Goal: Task Accomplishment & Management: Use online tool/utility

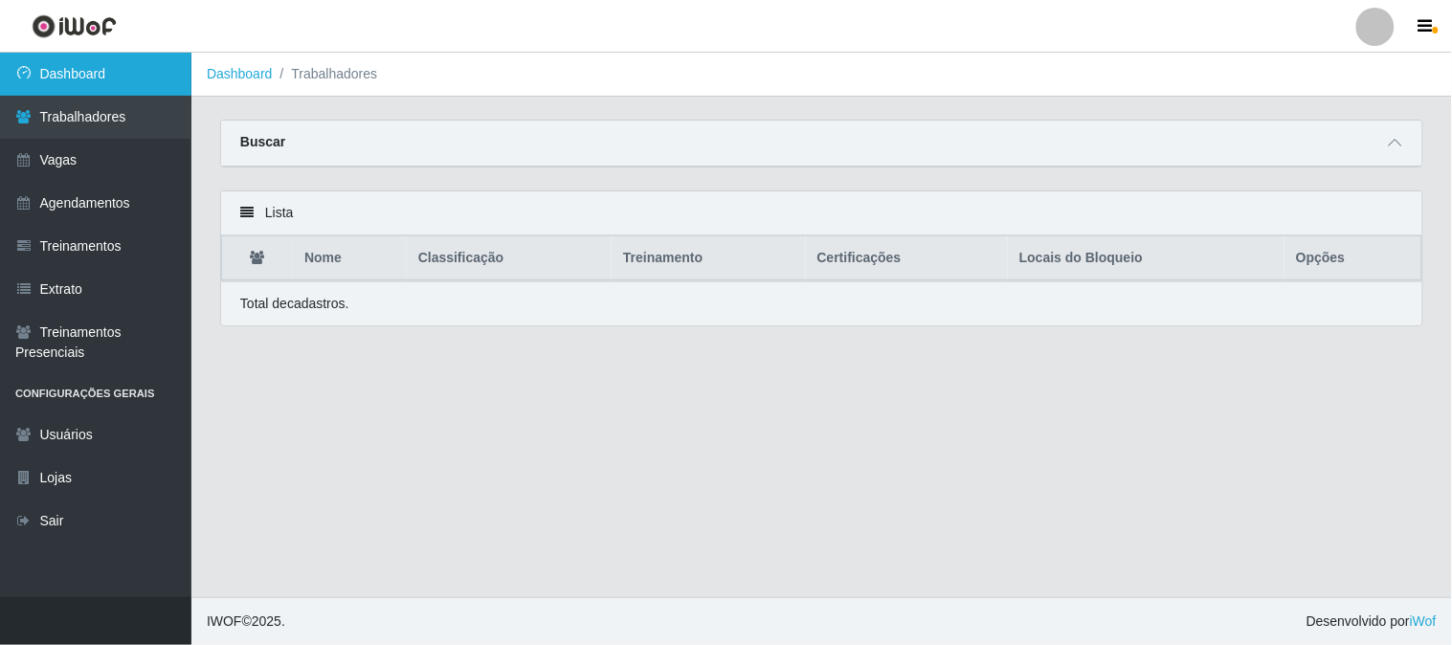
click at [128, 74] on link "Dashboard" at bounding box center [95, 74] width 191 height 43
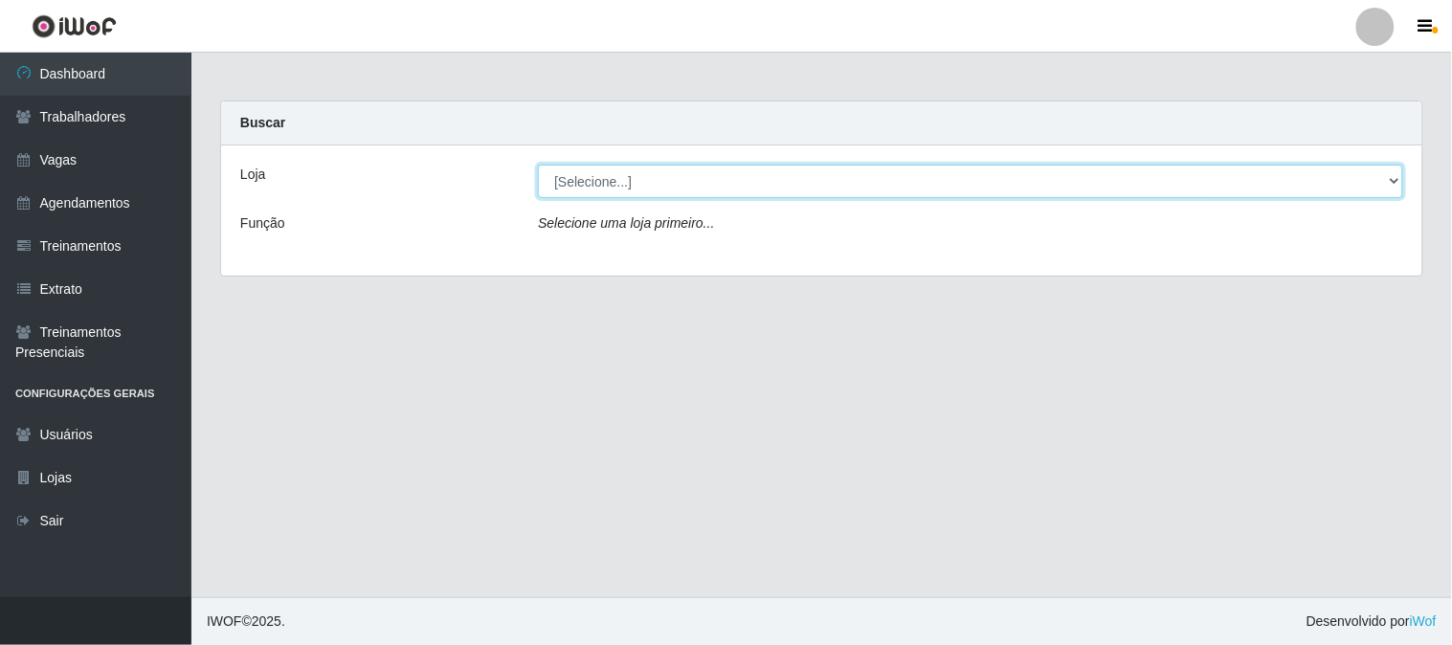
drag, startPoint x: 649, startPoint y: 177, endPoint x: 649, endPoint y: 195, distance: 18.2
click at [649, 177] on select "[Selecione...] Sapore D'italia" at bounding box center [970, 182] width 865 height 34
select select "266"
click at [538, 165] on select "[Selecione...] Sapore D'italia" at bounding box center [970, 182] width 865 height 34
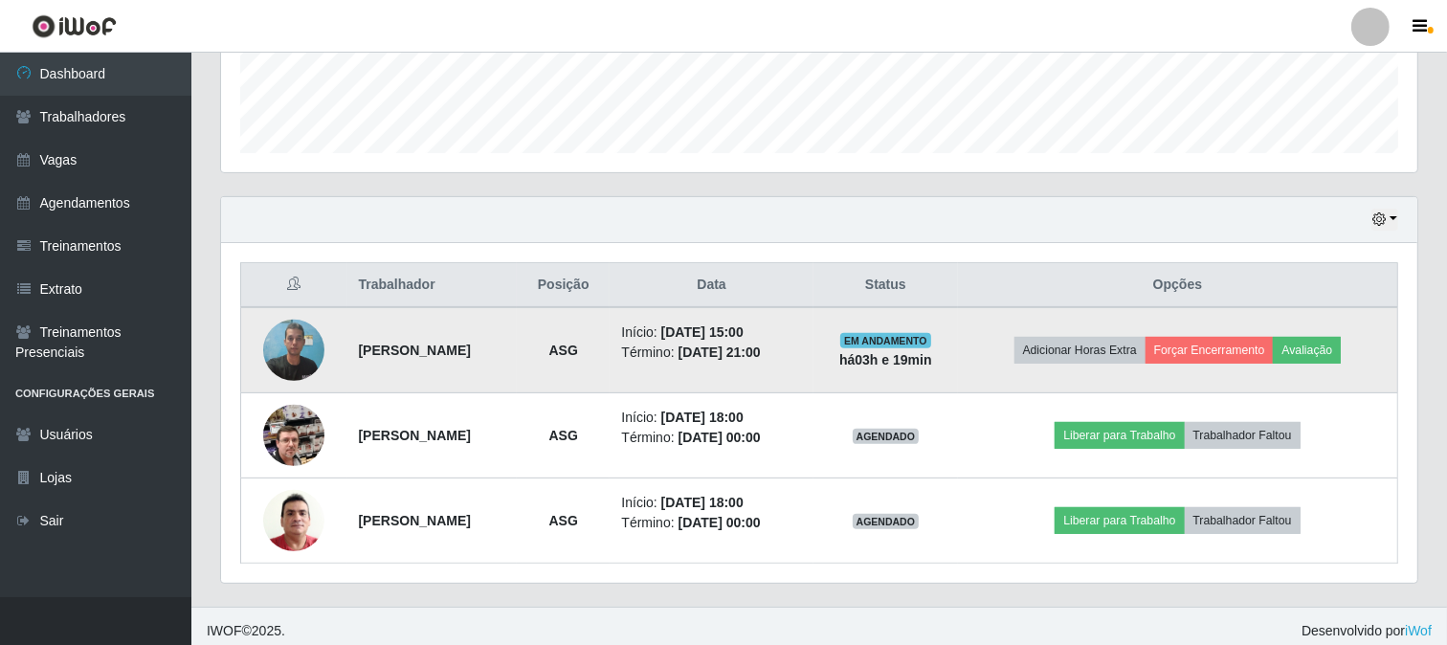
scroll to position [541, 0]
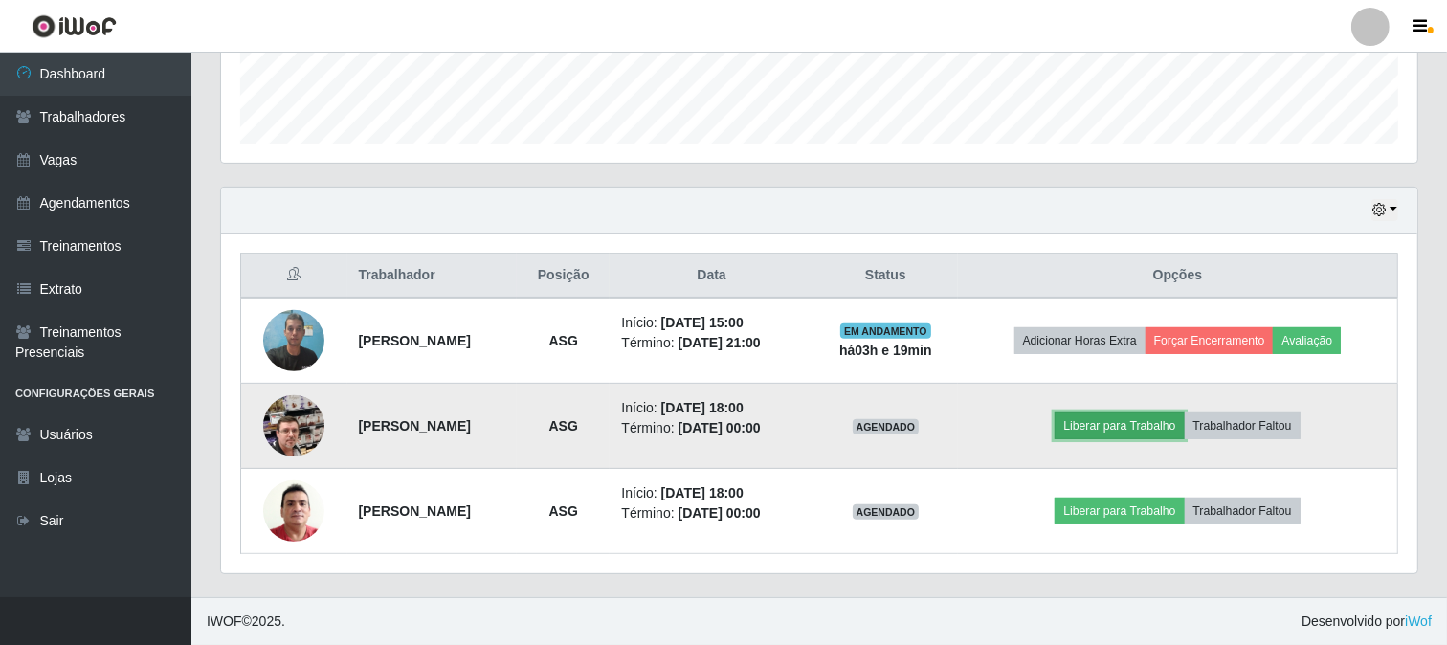
click at [1115, 426] on button "Liberar para Trabalho" at bounding box center [1119, 426] width 129 height 27
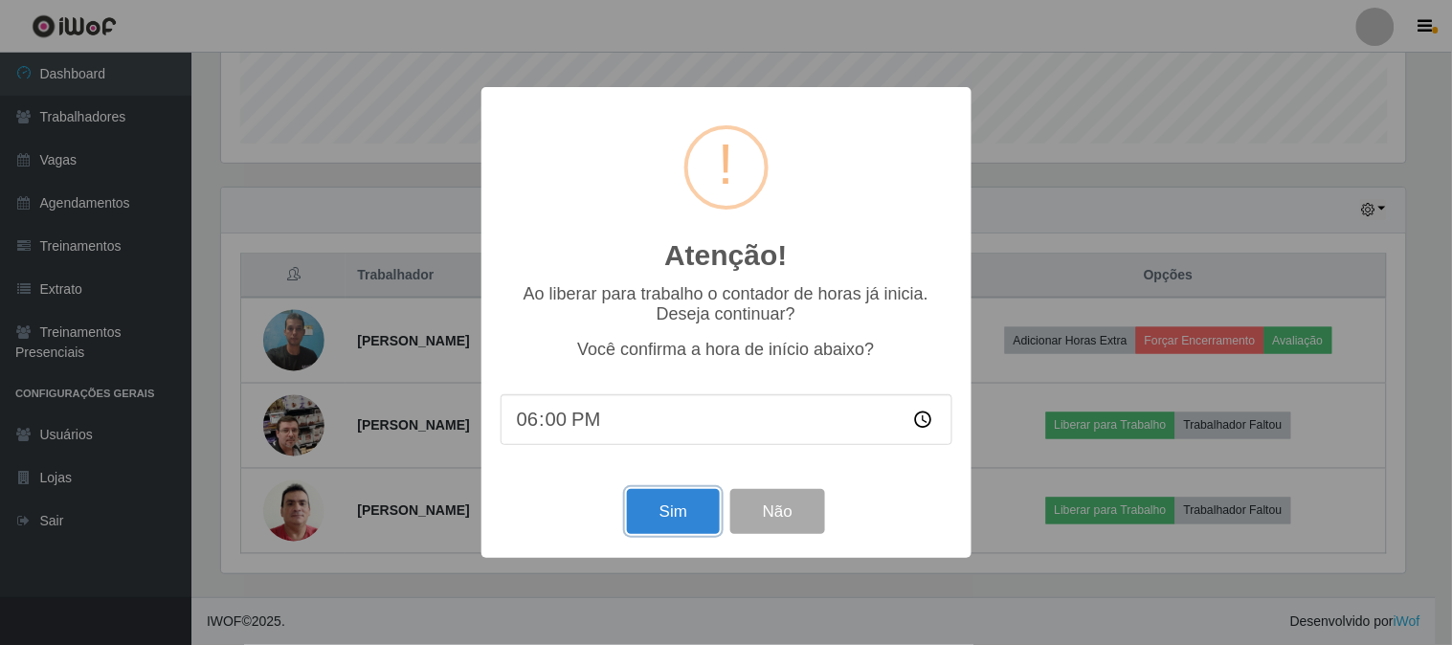
drag, startPoint x: 660, startPoint y: 523, endPoint x: 671, endPoint y: 512, distance: 14.9
click at [661, 523] on button "Sim" at bounding box center [673, 511] width 93 height 45
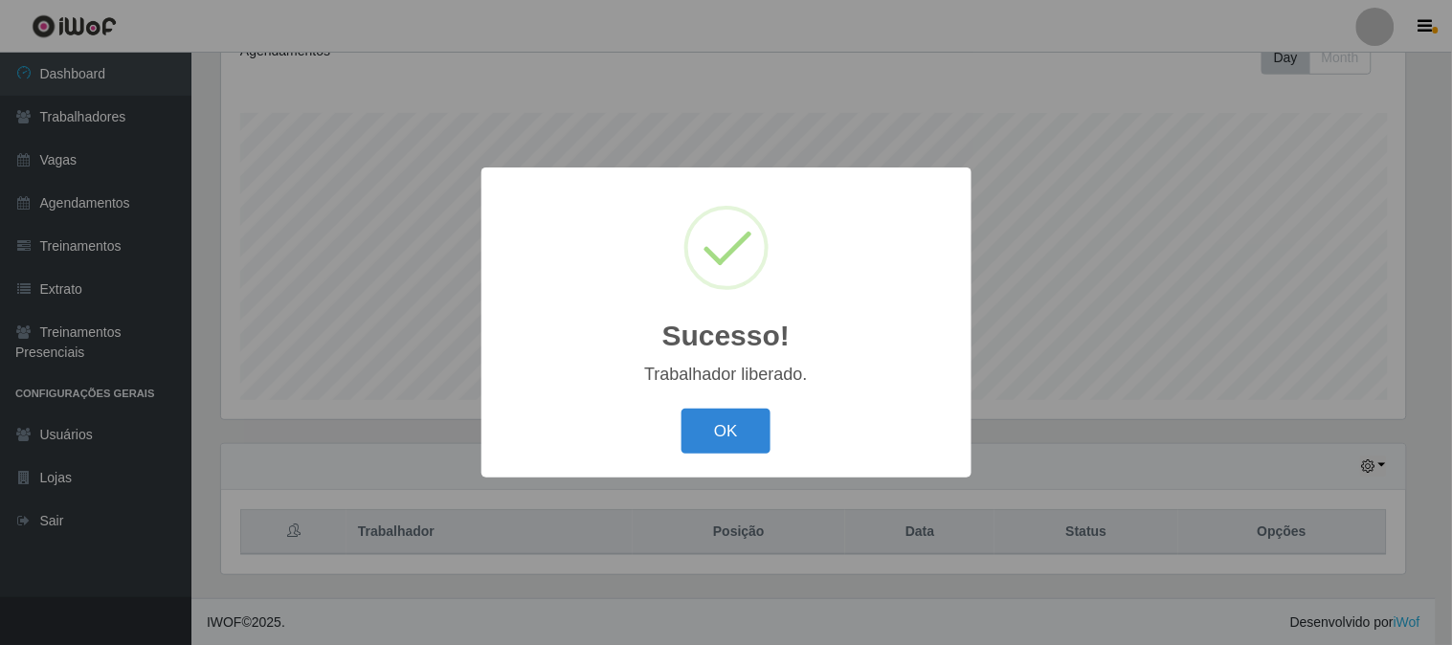
click at [700, 457] on div "OK Cancel" at bounding box center [727, 431] width 452 height 55
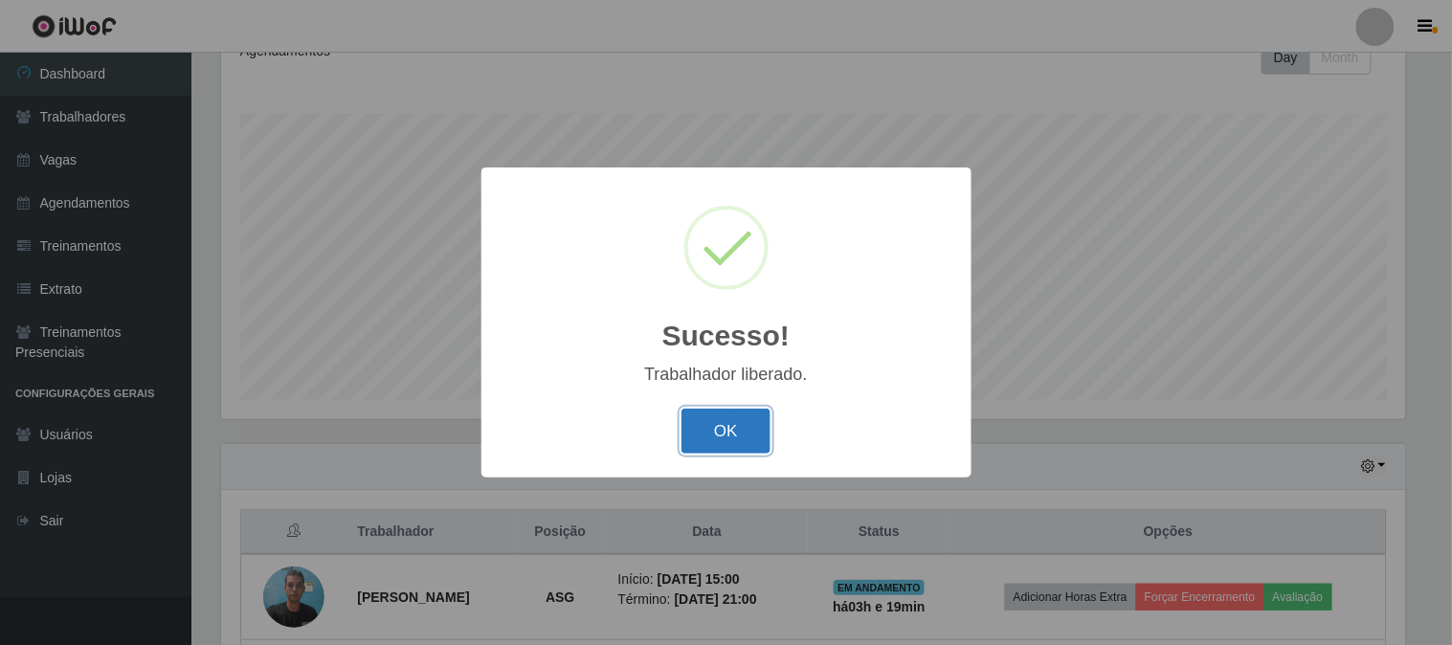
click at [714, 447] on button "OK" at bounding box center [726, 431] width 89 height 45
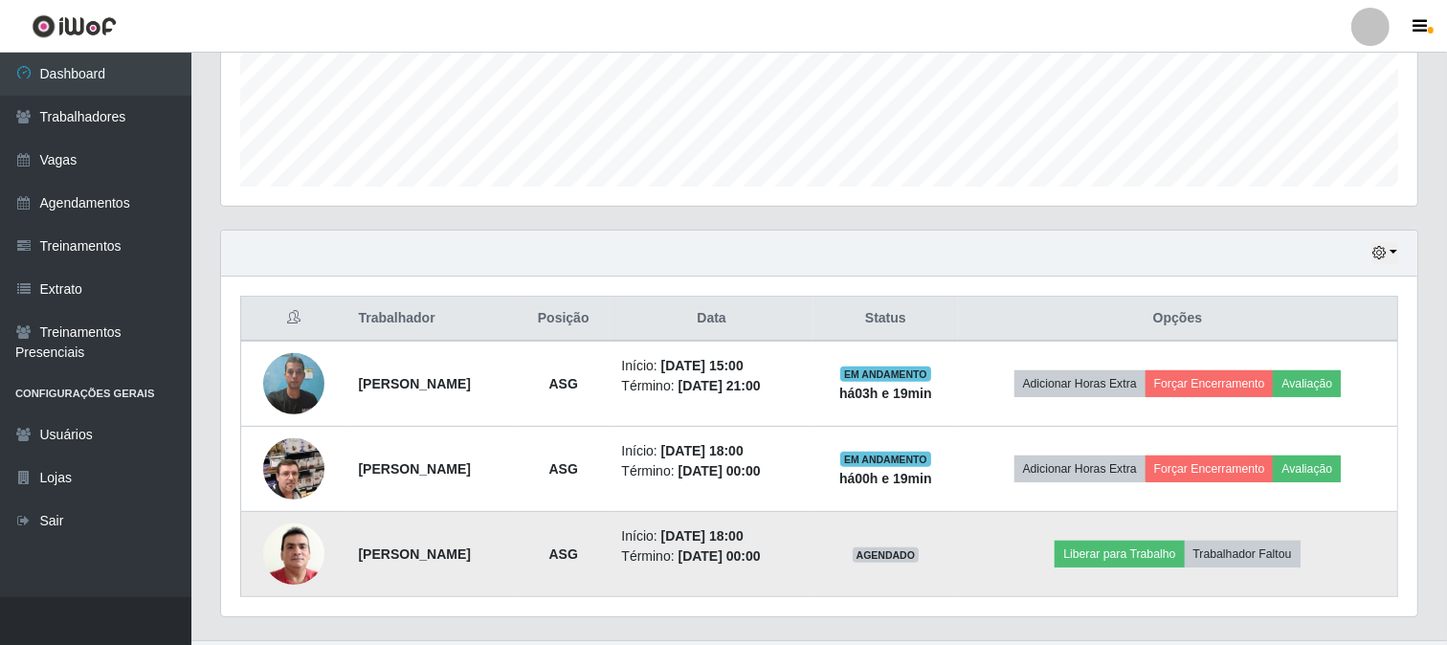
scroll to position [541, 0]
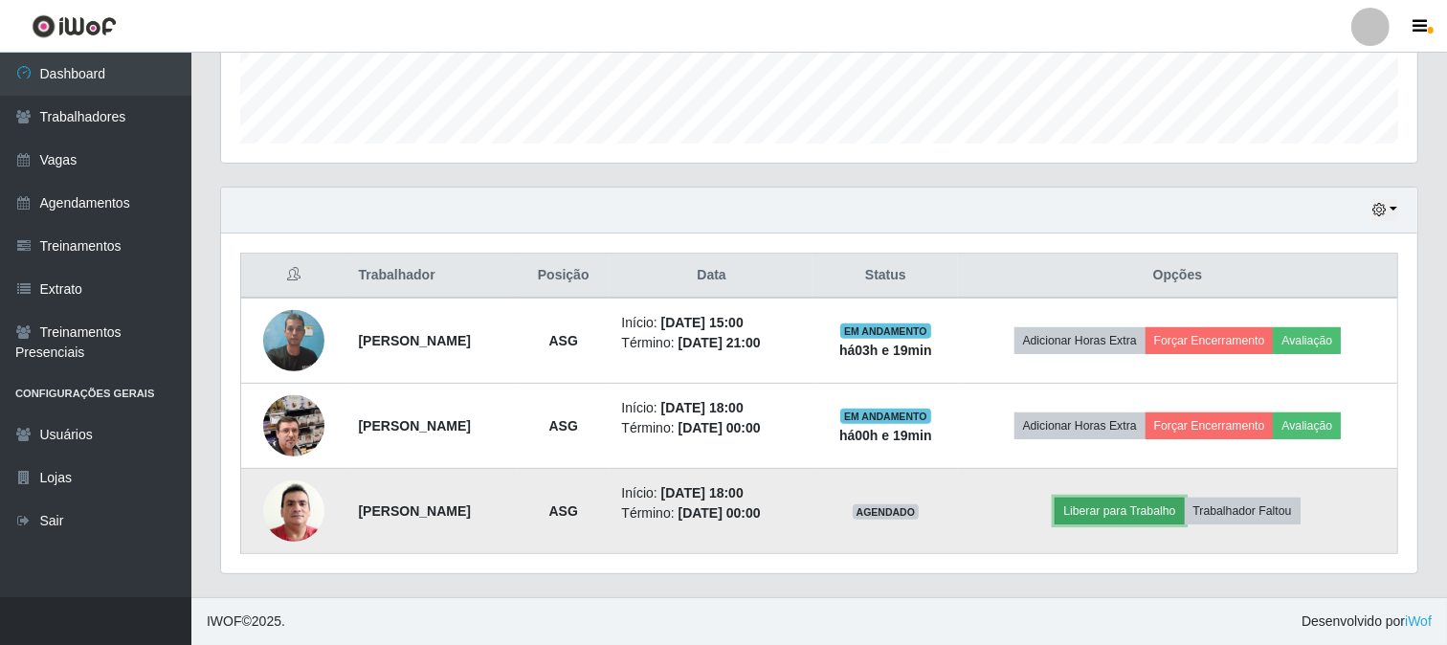
click at [1111, 499] on button "Liberar para Trabalho" at bounding box center [1119, 511] width 129 height 27
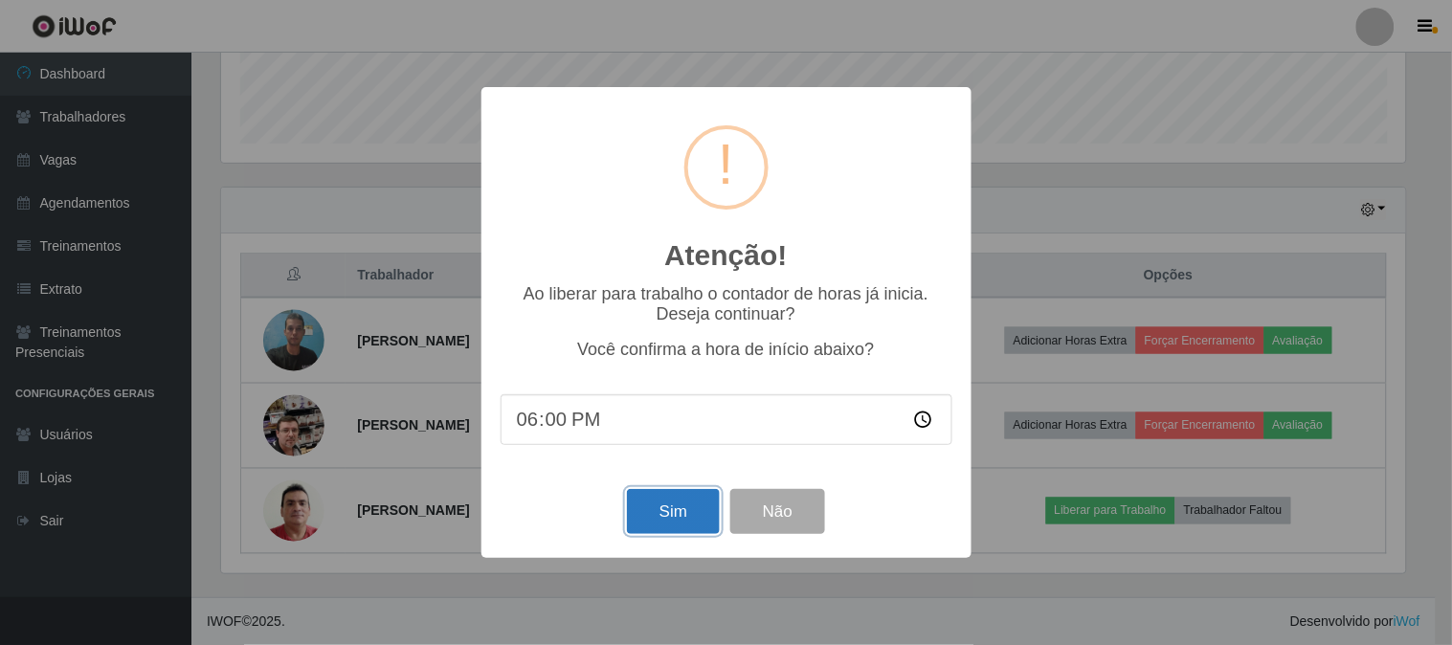
click at [668, 513] on button "Sim" at bounding box center [673, 511] width 93 height 45
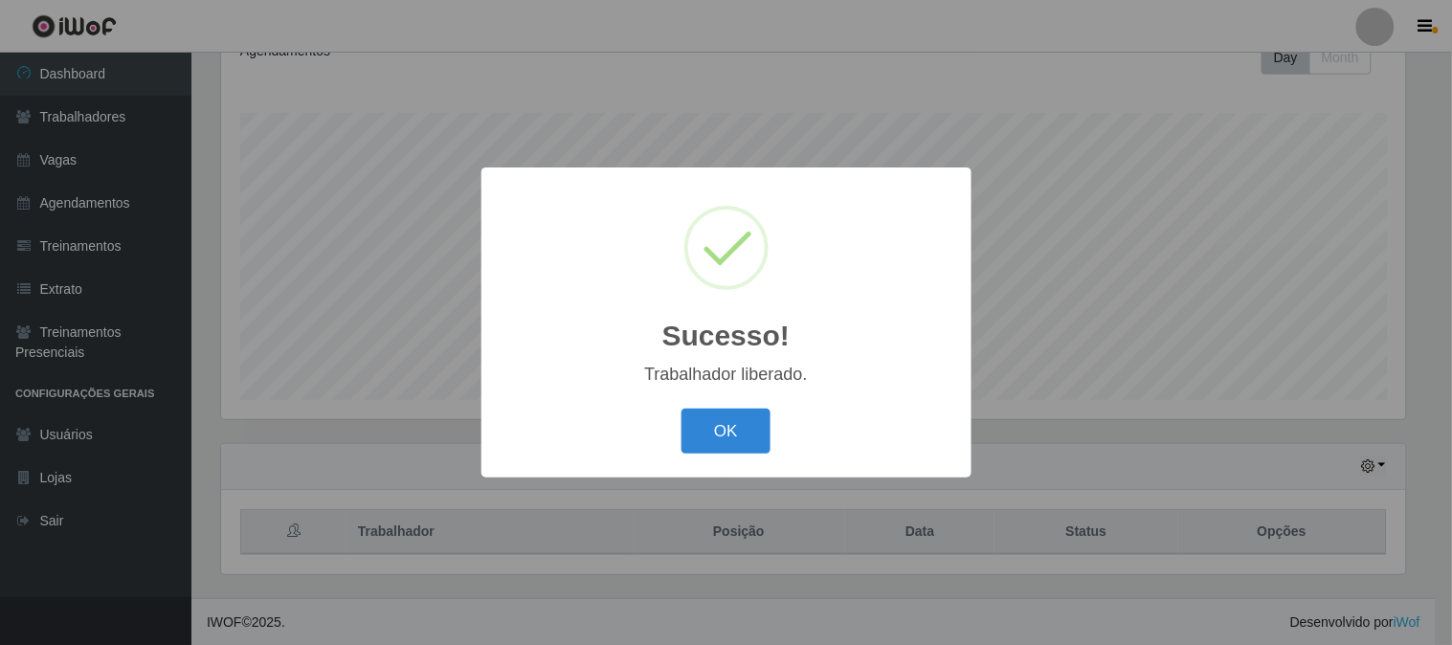
click at [734, 434] on button "OK" at bounding box center [726, 431] width 89 height 45
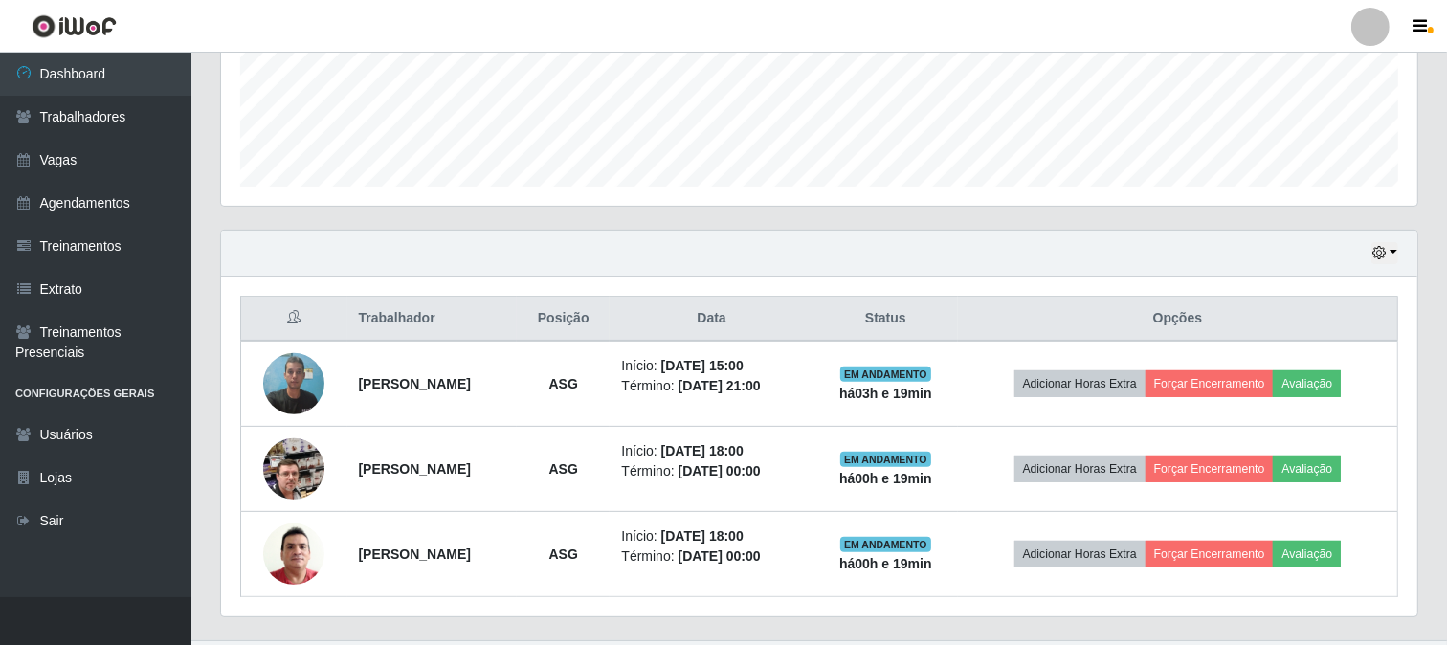
scroll to position [541, 0]
